Goal: Transaction & Acquisition: Purchase product/service

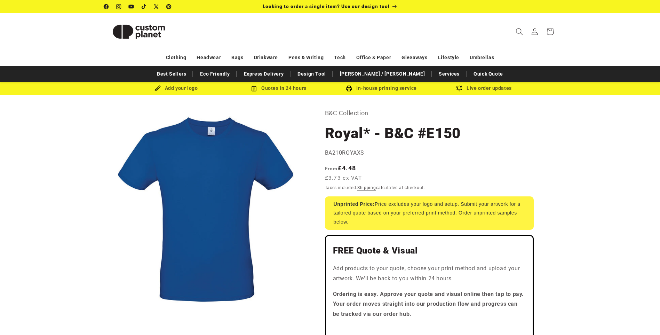
click at [518, 31] on icon "Search" at bounding box center [518, 31] width 7 height 7
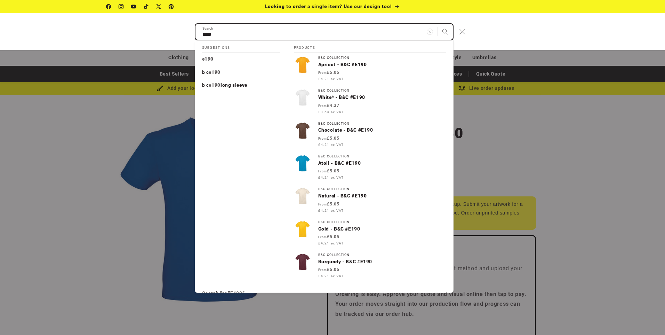
type input "****"
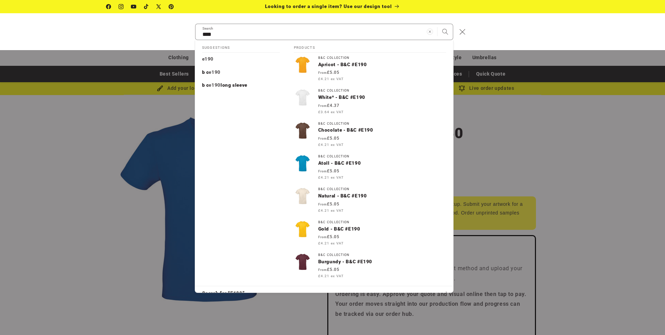
click at [548, 30] on div "**** Search Suggestions e190 b c e190 b c e190 long sleeve Products Vendor: B&C…" at bounding box center [332, 31] width 665 height 37
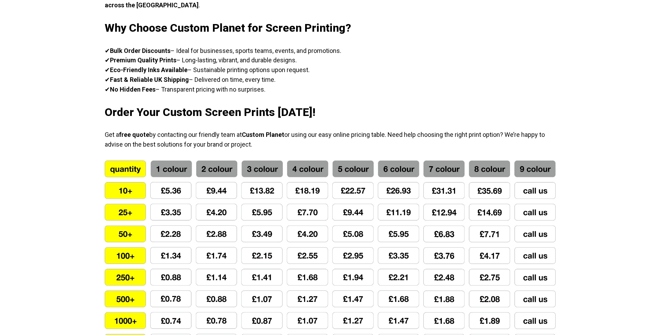
scroll to position [383, 0]
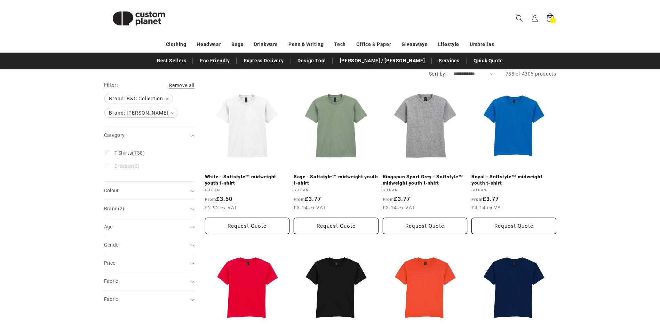
scroll to position [70, 0]
click at [520, 20] on icon "Search" at bounding box center [519, 18] width 7 height 7
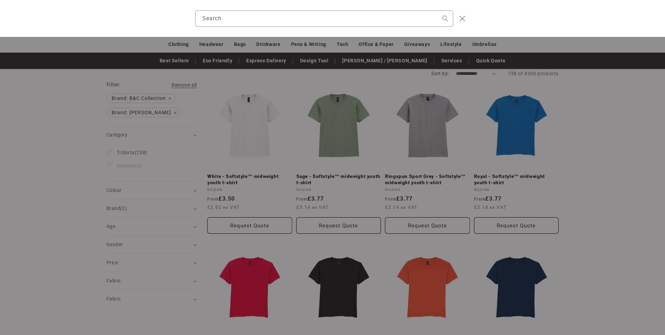
drag, startPoint x: 623, startPoint y: 166, endPoint x: 611, endPoint y: 163, distance: 12.4
click at [0, 18] on div "Search" at bounding box center [0, 18] width 0 height 0
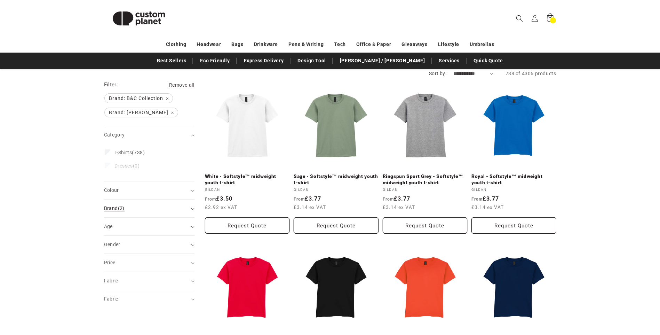
click at [169, 211] on div "Brand (2)" at bounding box center [146, 207] width 85 height 7
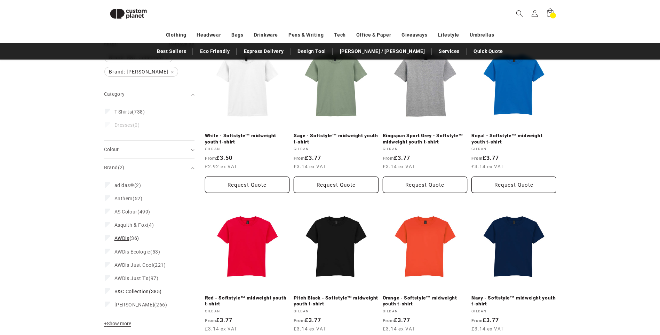
scroll to position [95, 0]
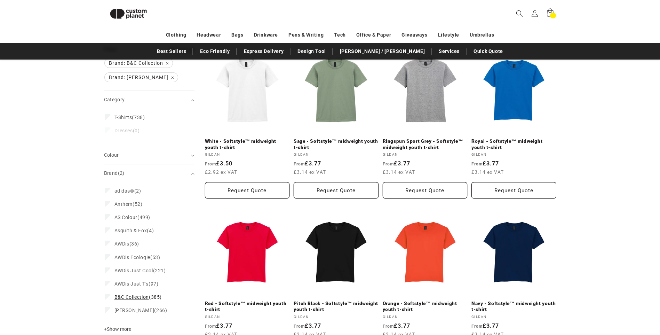
click at [147, 294] on span "B&C Collection" at bounding box center [131, 297] width 34 height 6
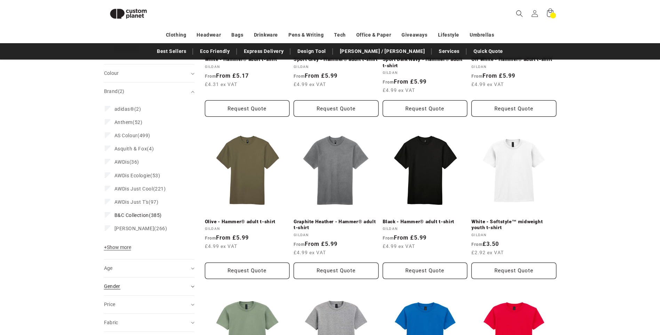
scroll to position [165, 0]
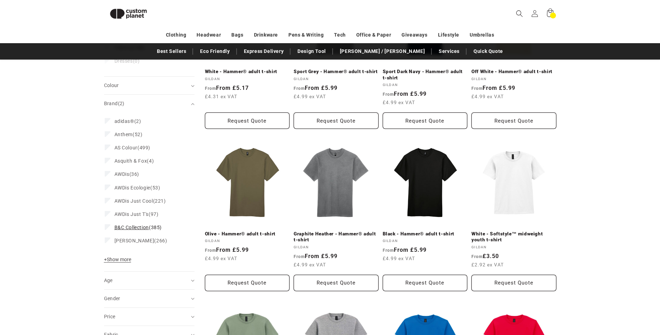
click at [157, 227] on span "B&C Collection (385)" at bounding box center [137, 227] width 47 height 6
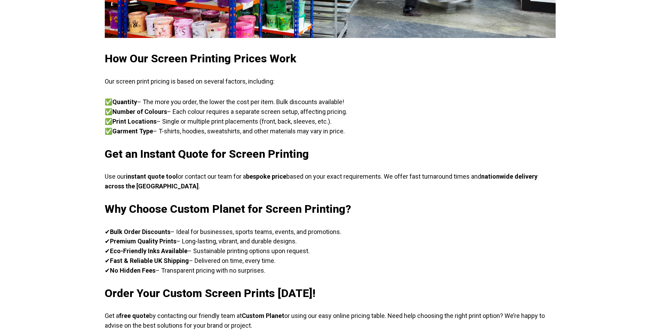
scroll to position [202, 0]
